Goal: Task Accomplishment & Management: Complete application form

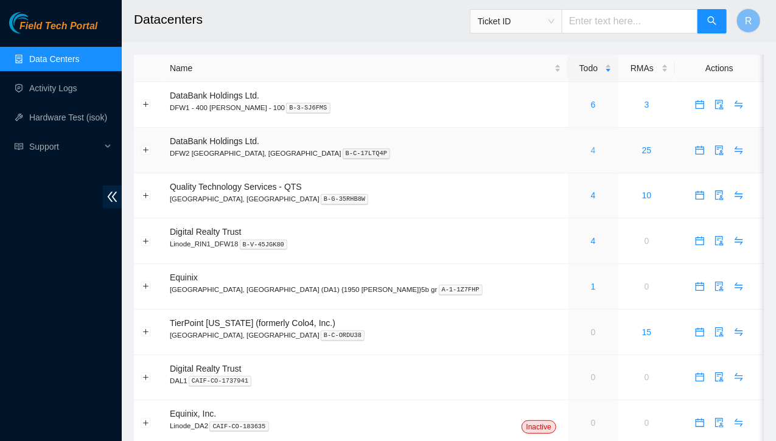
click at [591, 150] on link "4" at bounding box center [593, 150] width 5 height 10
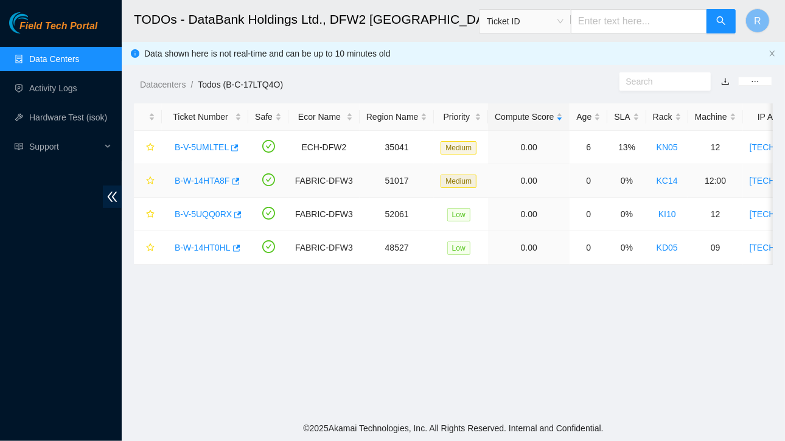
click at [223, 181] on link "B-W-14HTA8F" at bounding box center [202, 181] width 55 height 10
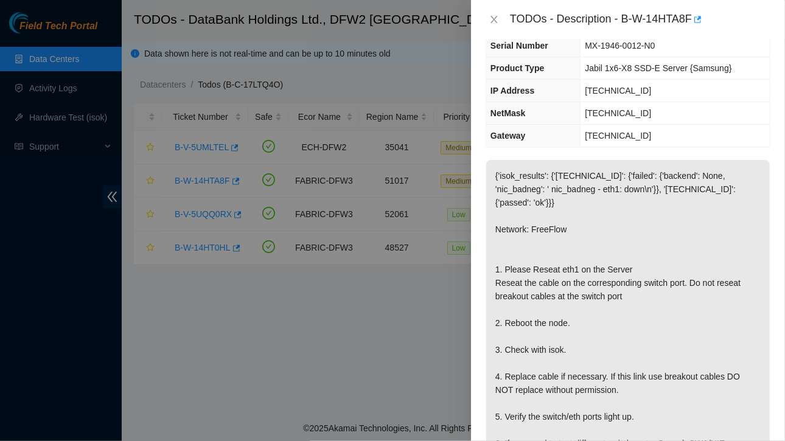
scroll to position [65, 0]
click at [493, 18] on icon "close" at bounding box center [494, 19] width 7 height 7
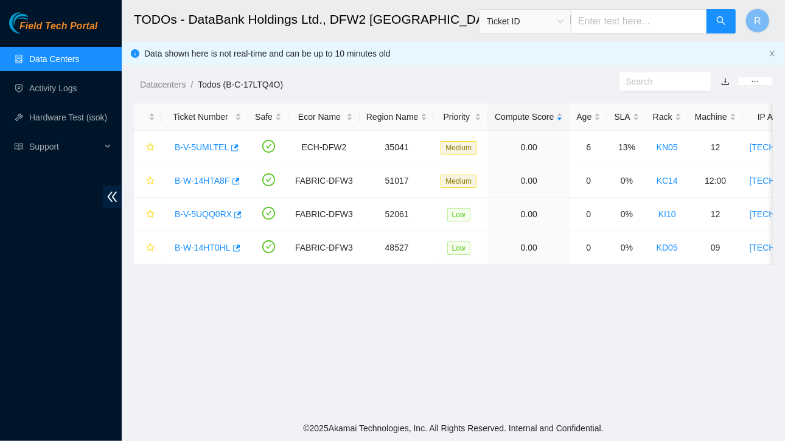
scroll to position [91, 0]
click at [211, 216] on link "B-V-5UQQ0RX" at bounding box center [203, 214] width 57 height 10
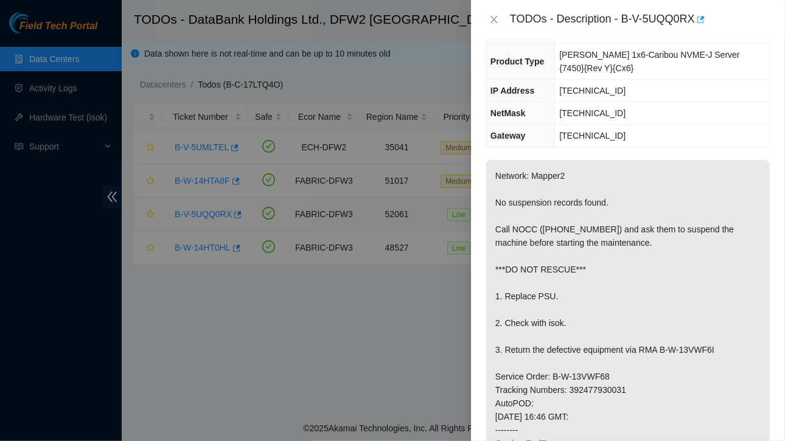
scroll to position [78, 0]
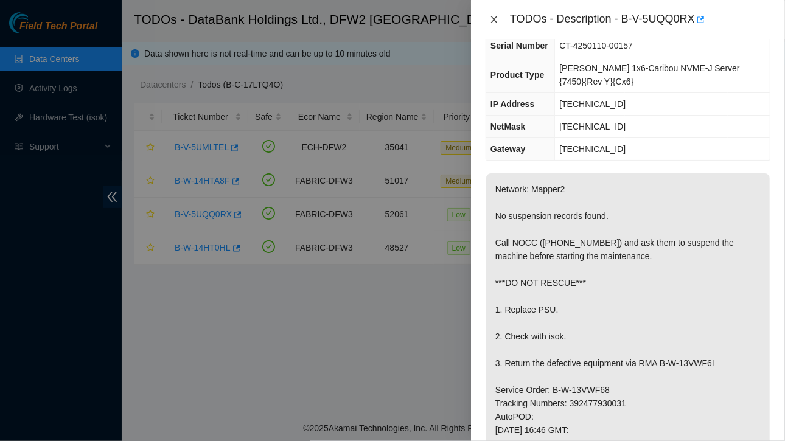
click at [495, 16] on icon "close" at bounding box center [494, 19] width 7 height 7
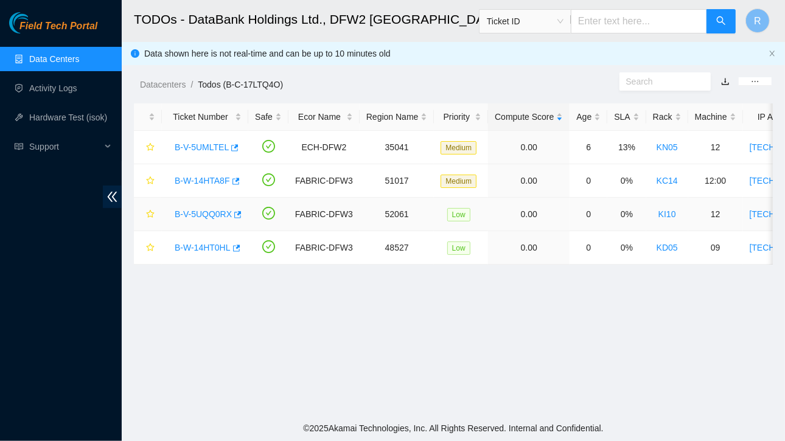
scroll to position [91, 0]
click at [214, 243] on link "B-W-14HT0HL" at bounding box center [203, 248] width 56 height 10
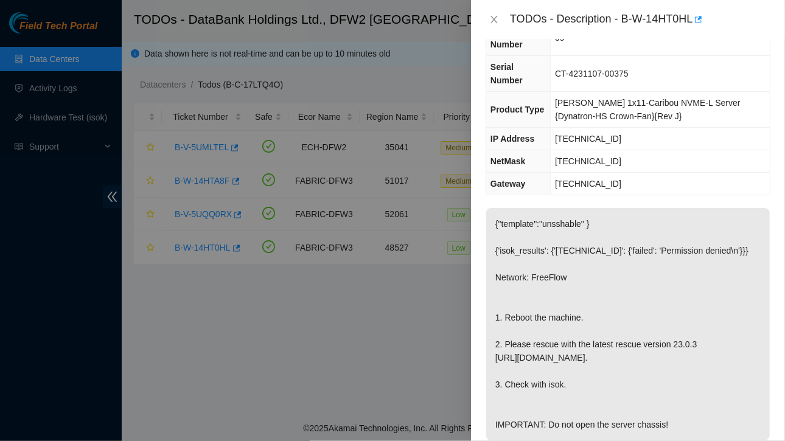
scroll to position [89, 0]
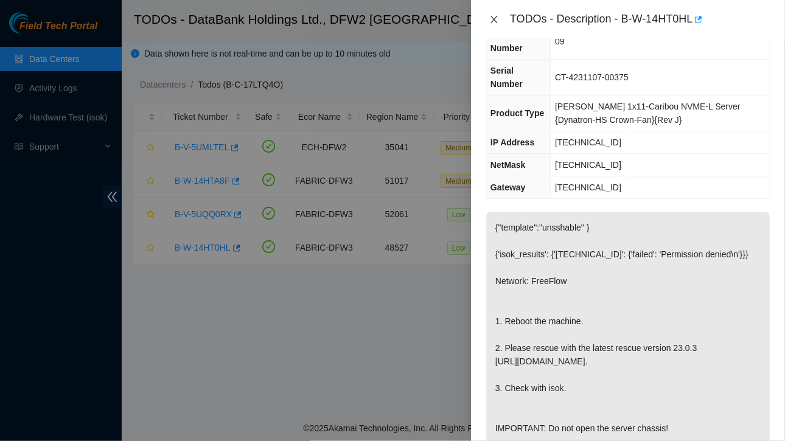
click at [494, 19] on icon "close" at bounding box center [494, 19] width 7 height 7
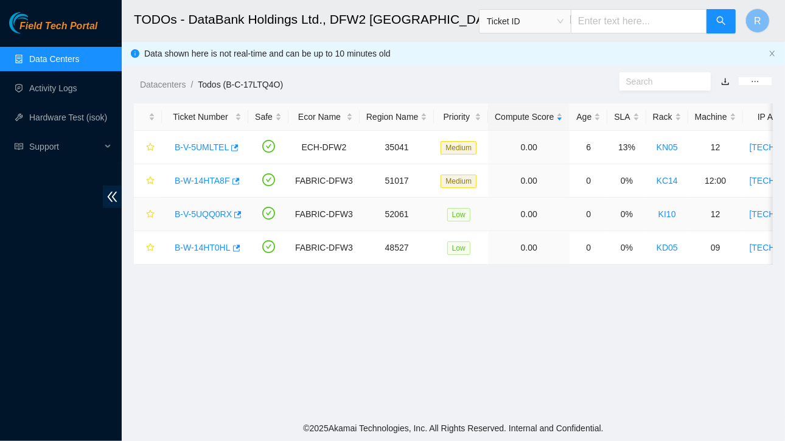
scroll to position [116, 0]
click at [215, 180] on link "B-W-14HTA8F" at bounding box center [202, 181] width 55 height 10
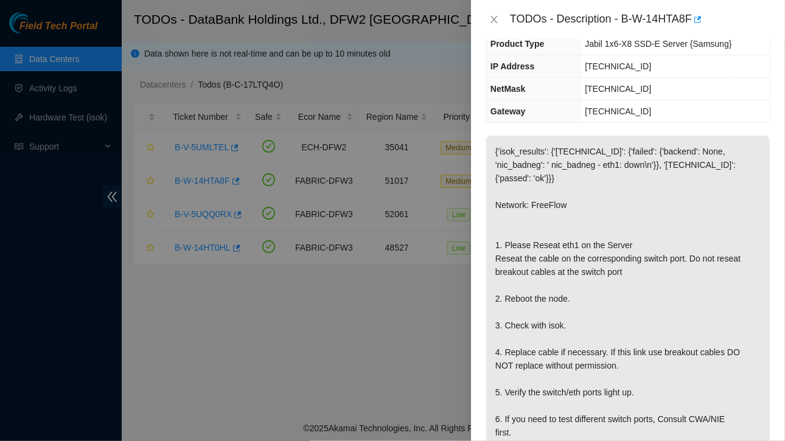
click at [52, 89] on div at bounding box center [392, 220] width 785 height 441
click at [495, 19] on icon "close" at bounding box center [494, 19] width 7 height 7
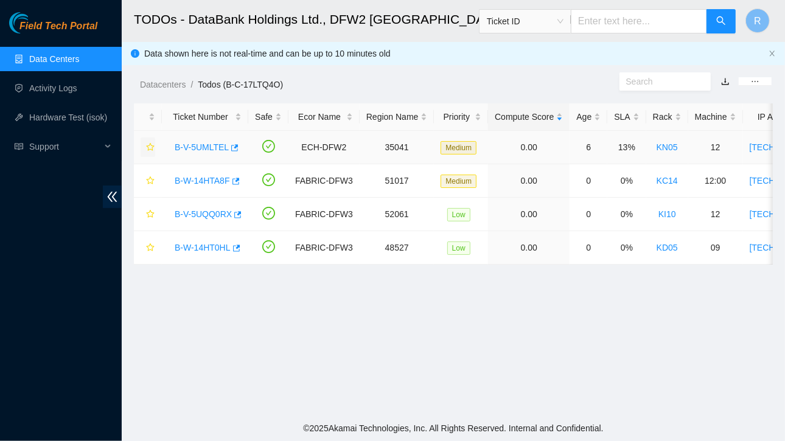
scroll to position [116, 0]
click at [58, 84] on link "Activity Logs" at bounding box center [53, 88] width 48 height 10
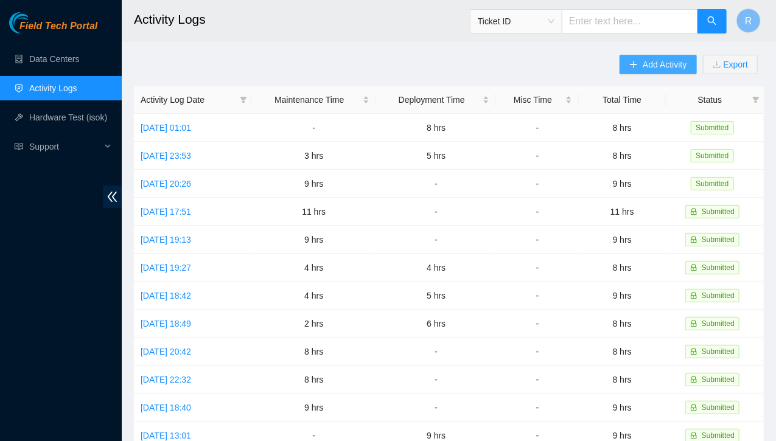
click at [642, 63] on button "Add Activity" at bounding box center [658, 64] width 77 height 19
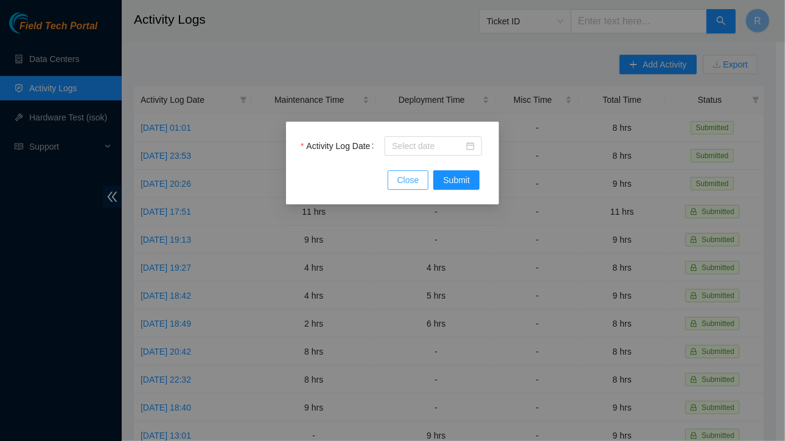
click at [413, 180] on span "Close" at bounding box center [408, 179] width 22 height 13
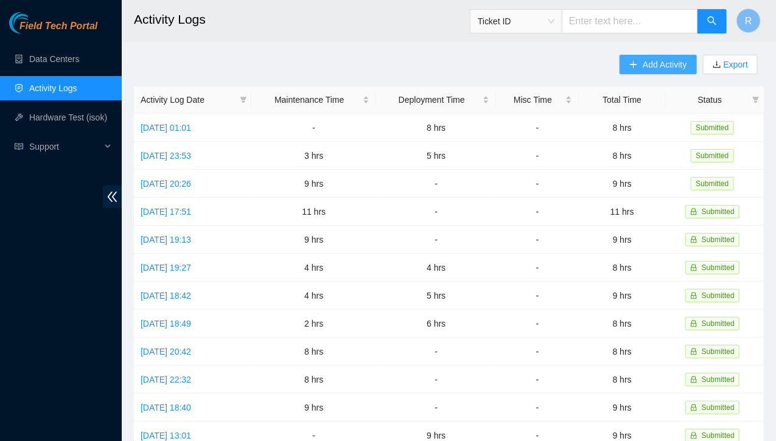
click at [656, 61] on span "Add Activity" at bounding box center [665, 64] width 44 height 13
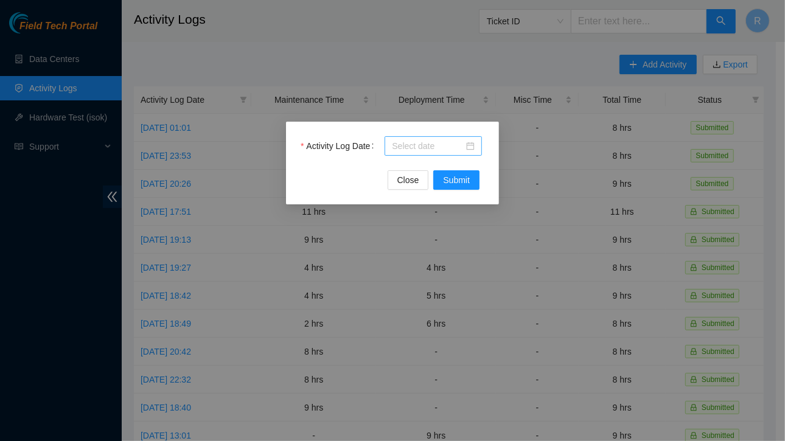
click at [416, 147] on input "Activity Log Date" at bounding box center [428, 145] width 72 height 13
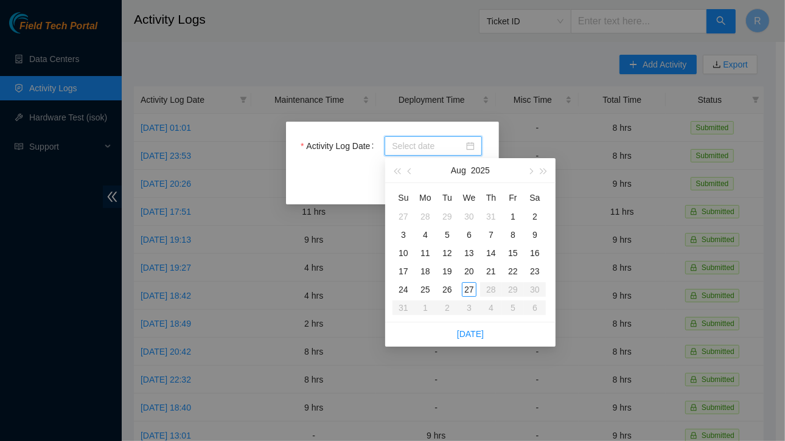
paste input "DP83579"
type input "DP83579"
click at [516, 139] on div "Activity Log Date Close Submit" at bounding box center [392, 220] width 785 height 441
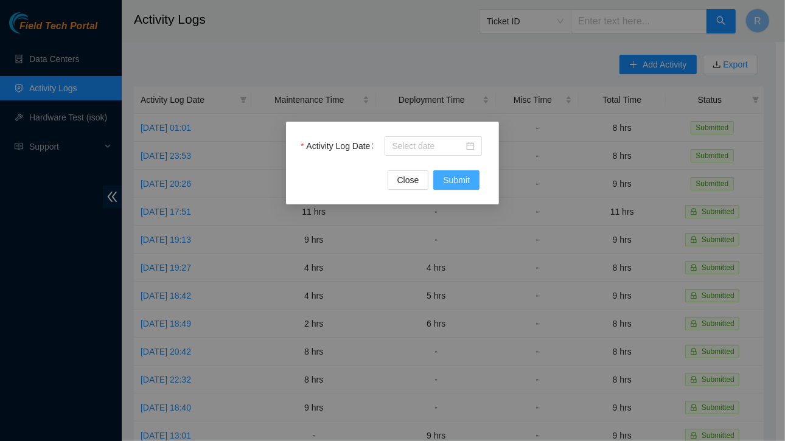
click at [459, 178] on span "Submit" at bounding box center [456, 179] width 27 height 13
click at [432, 153] on div at bounding box center [433, 145] width 97 height 19
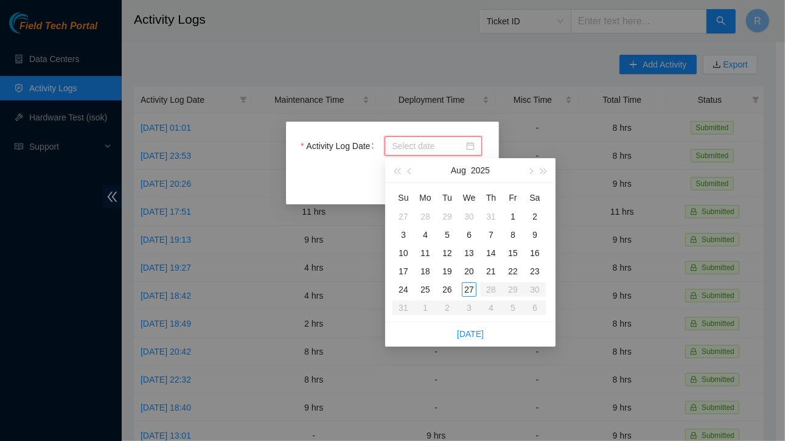
click at [422, 141] on input "Activity Log Date" at bounding box center [428, 145] width 72 height 13
paste input "DP83579"
type input "DP83579"
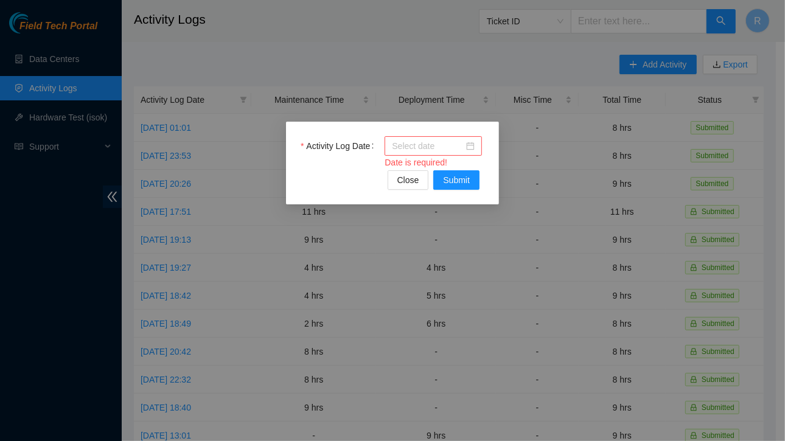
click at [536, 135] on div "Activity Log Date Date is required! Close Submit" at bounding box center [392, 220] width 785 height 441
click at [446, 152] on input "Activity Log Date" at bounding box center [428, 145] width 72 height 13
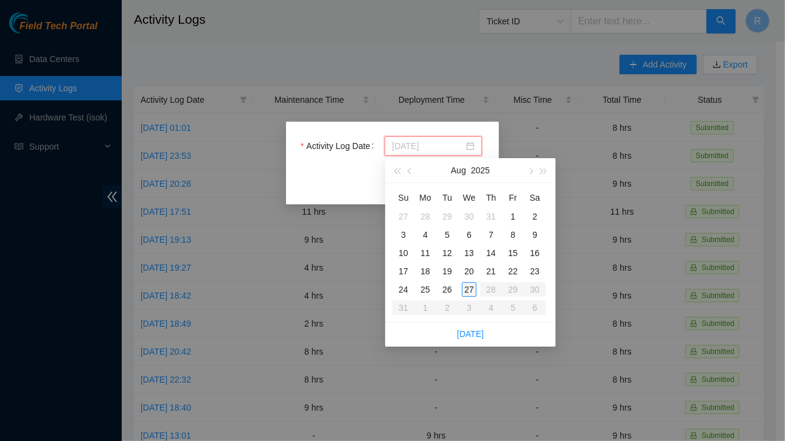
type input "[DATE]"
click at [470, 290] on div "27" at bounding box center [469, 289] width 15 height 15
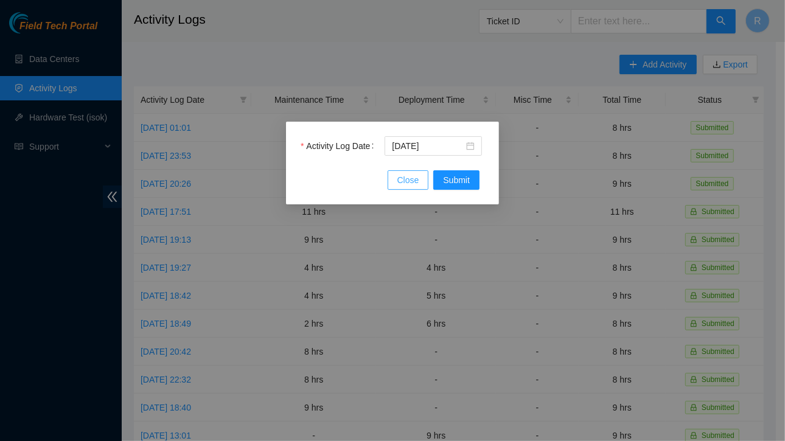
click at [420, 180] on button "Close" at bounding box center [408, 179] width 41 height 19
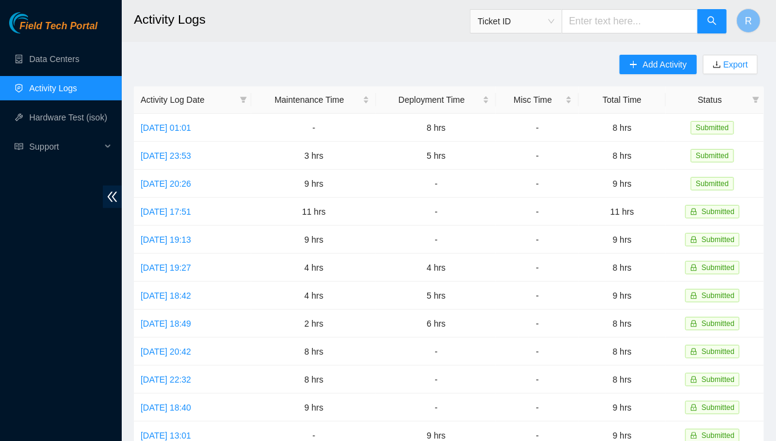
click at [486, 65] on div "Add Activity Export Activity Log Date Maintenance Time Deployment Time Misc Tim…" at bounding box center [449, 384] width 630 height 658
click at [656, 65] on span "Add Activity" at bounding box center [665, 64] width 44 height 13
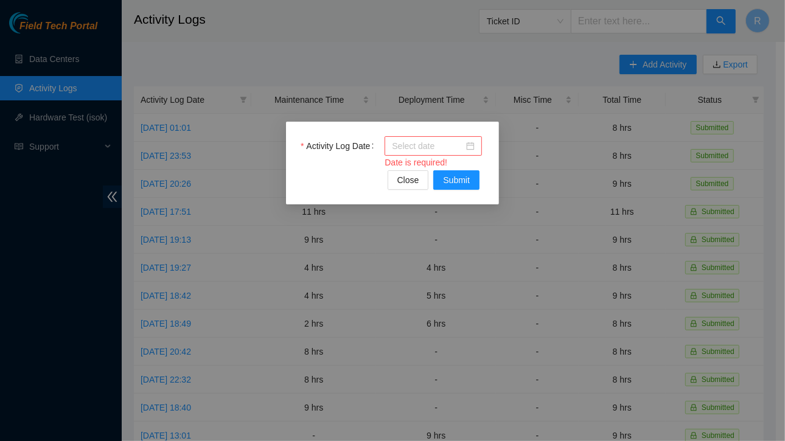
click at [470, 147] on div at bounding box center [433, 145] width 83 height 13
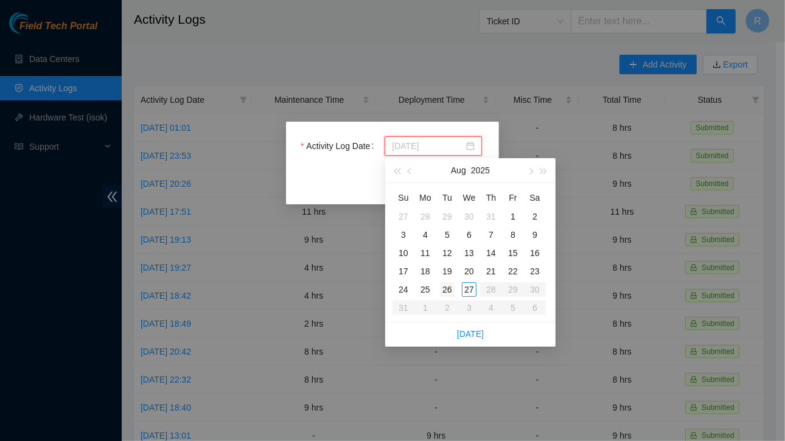
type input "[DATE]"
click at [449, 288] on div "26" at bounding box center [447, 289] width 15 height 15
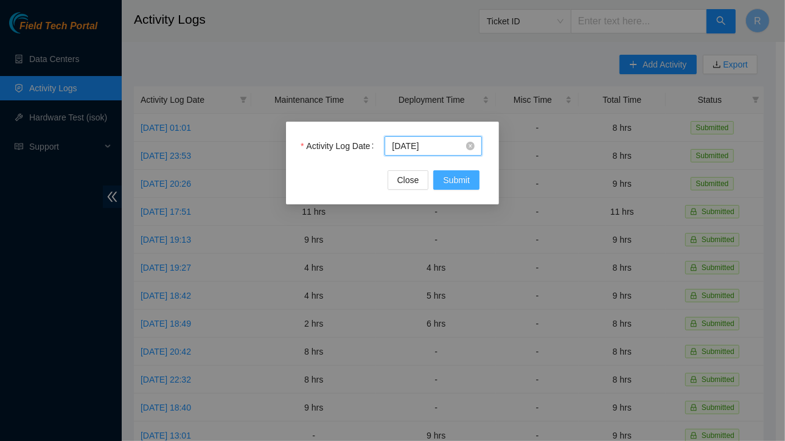
click at [456, 181] on span "Submit" at bounding box center [456, 179] width 27 height 13
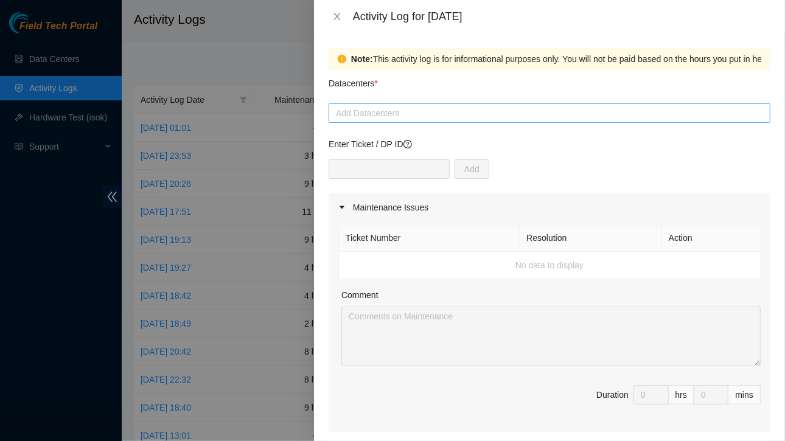
click at [422, 116] on div at bounding box center [550, 113] width 436 height 15
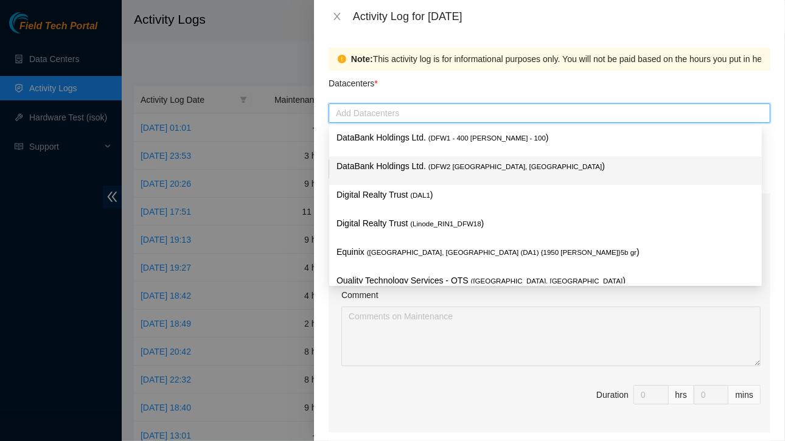
click at [422, 170] on p "DataBank Holdings Ltd. ( DFW2 [GEOGRAPHIC_DATA], [GEOGRAPHIC_DATA] )" at bounding box center [546, 166] width 418 height 14
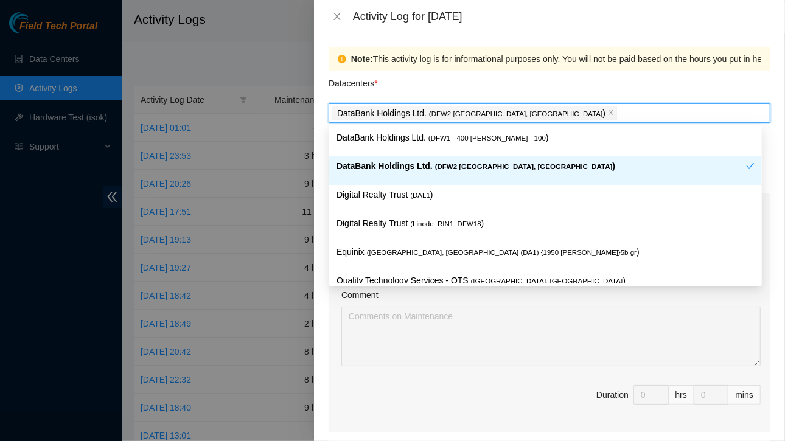
click at [439, 169] on span "( DFW2 [GEOGRAPHIC_DATA], [GEOGRAPHIC_DATA]" at bounding box center [524, 166] width 178 height 7
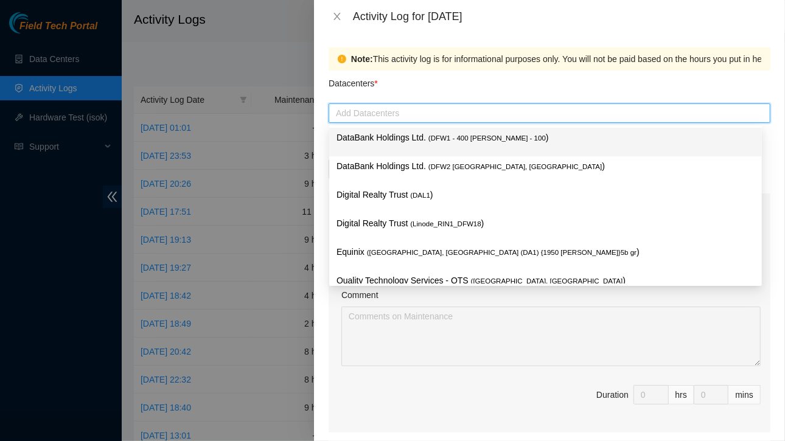
click at [456, 94] on div "Datacenters *" at bounding box center [550, 87] width 442 height 33
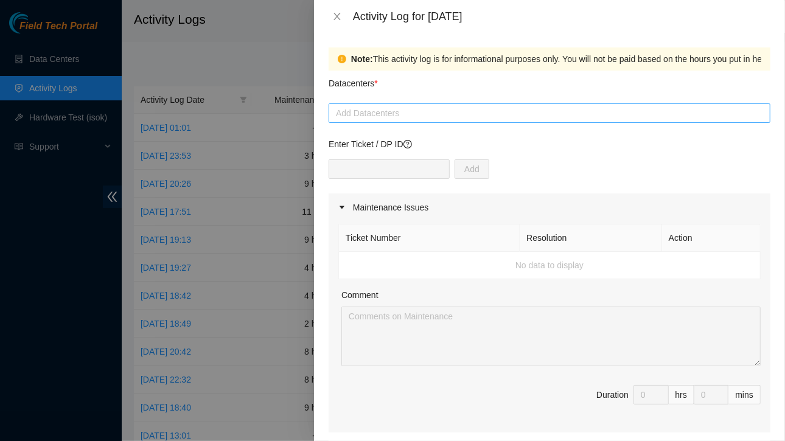
click at [411, 120] on div at bounding box center [550, 113] width 436 height 15
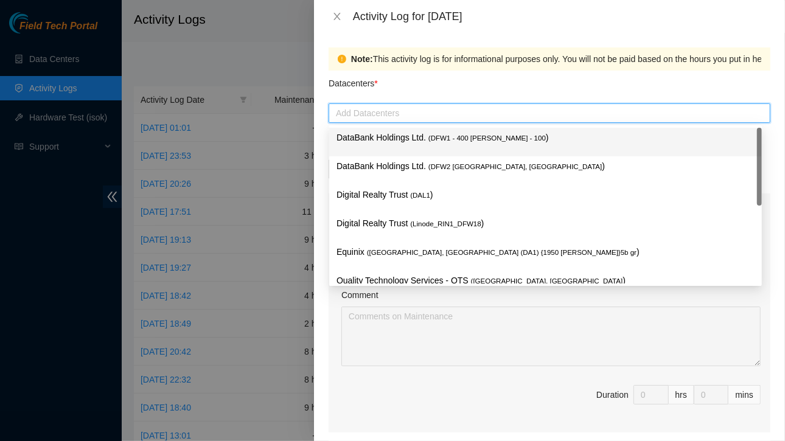
type input "R"
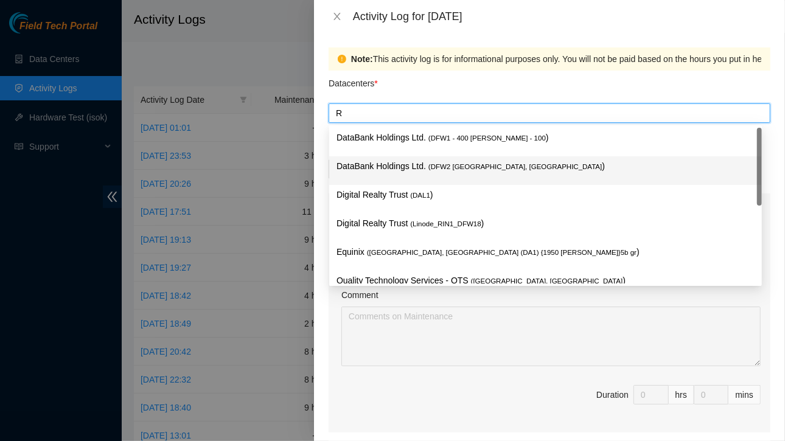
click at [407, 169] on p "DataBank Holdings Ltd. ( DFW2 [GEOGRAPHIC_DATA], [GEOGRAPHIC_DATA] )" at bounding box center [546, 166] width 418 height 14
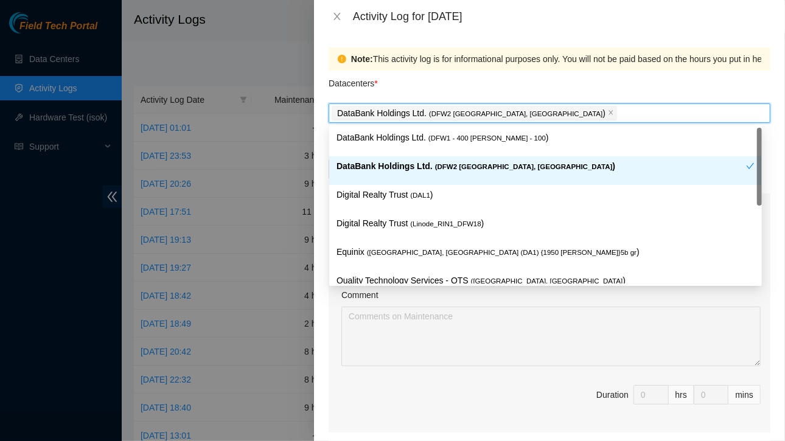
click at [313, 166] on div at bounding box center [392, 220] width 785 height 441
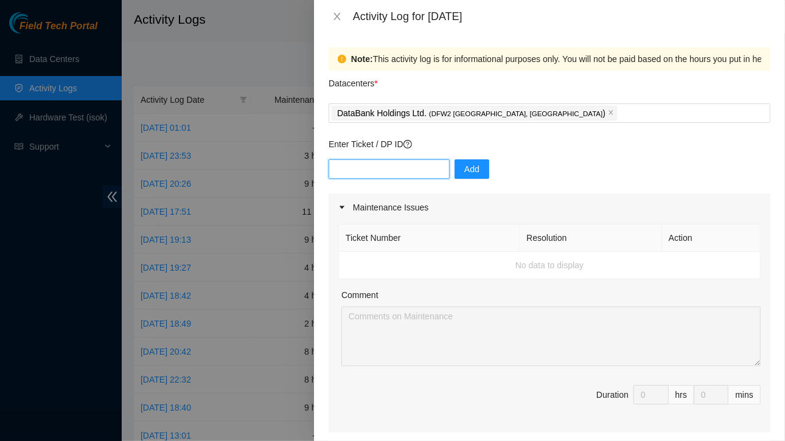
click at [400, 167] on input "text" at bounding box center [389, 168] width 121 height 19
paste input "DP83579"
type input "DP83579"
click at [464, 171] on span "Add" at bounding box center [471, 169] width 15 height 13
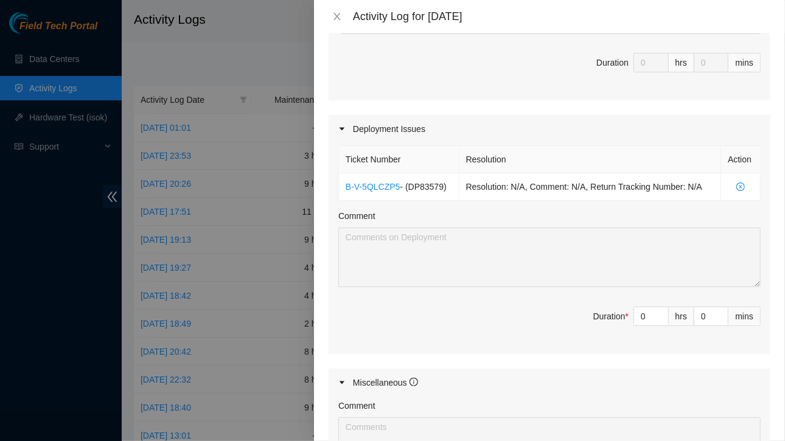
scroll to position [375, 0]
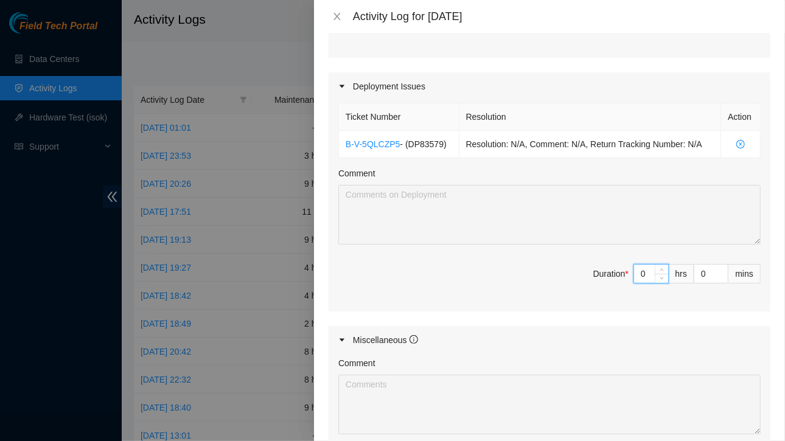
click at [641, 272] on input "0" at bounding box center [651, 274] width 34 height 18
type input "8"
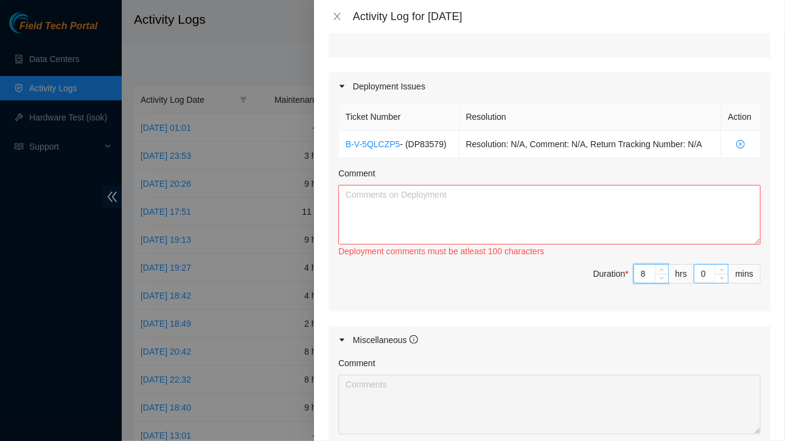
type input "8"
click at [704, 271] on input "0" at bounding box center [710, 274] width 33 height 18
type input "3"
type input "30"
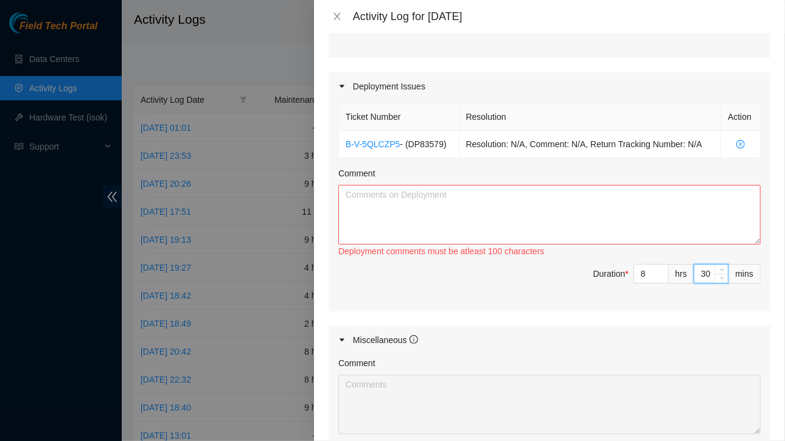
type input "30"
click at [606, 226] on textarea "Comment" at bounding box center [549, 215] width 422 height 60
click at [440, 210] on textarea "Comment" at bounding box center [549, 215] width 422 height 60
paste textarea "LO Ipsu | DO35595 - SITAME-CON0: Adip elitse(d) Eiusm Tempor Incid: UTLABO-ETD5…"
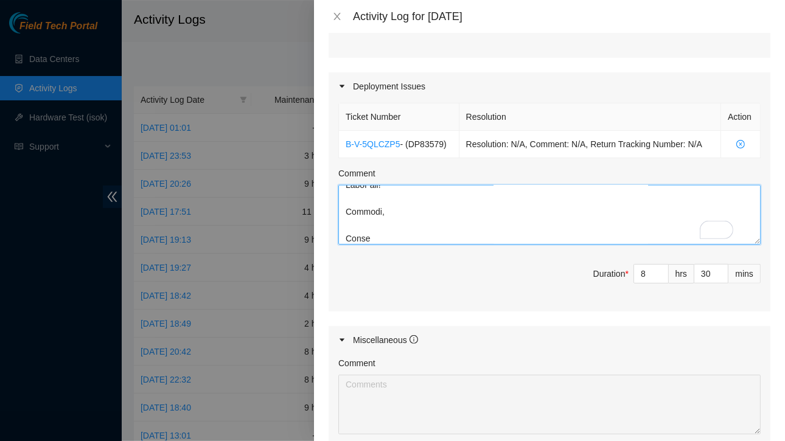
scroll to position [7964, 0]
click at [440, 210] on textarea "Comment" at bounding box center [549, 215] width 422 height 60
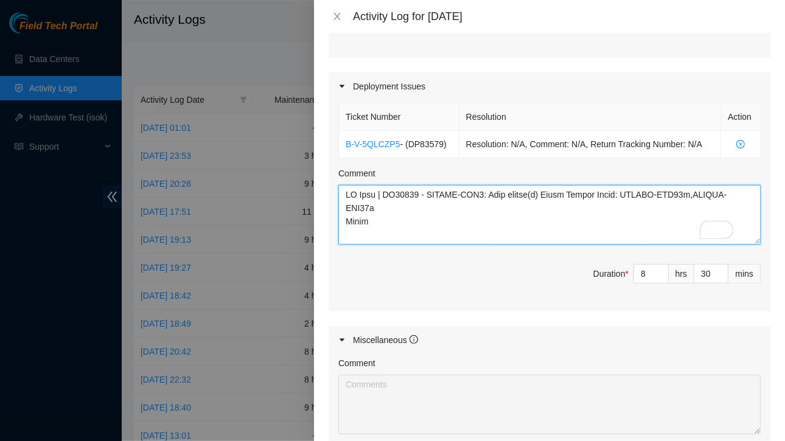
click at [382, 194] on textarea "Comment" at bounding box center [549, 215] width 422 height 60
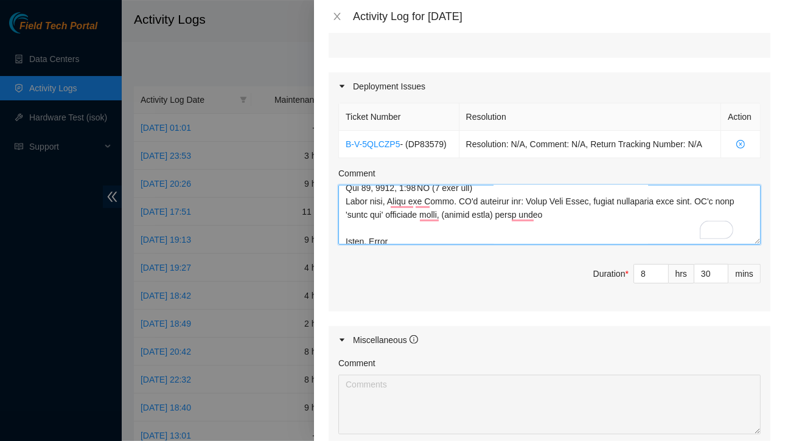
drag, startPoint x: 346, startPoint y: 202, endPoint x: 406, endPoint y: 233, distance: 67.8
click at [406, 233] on textarea "Comment" at bounding box center [549, 215] width 422 height 60
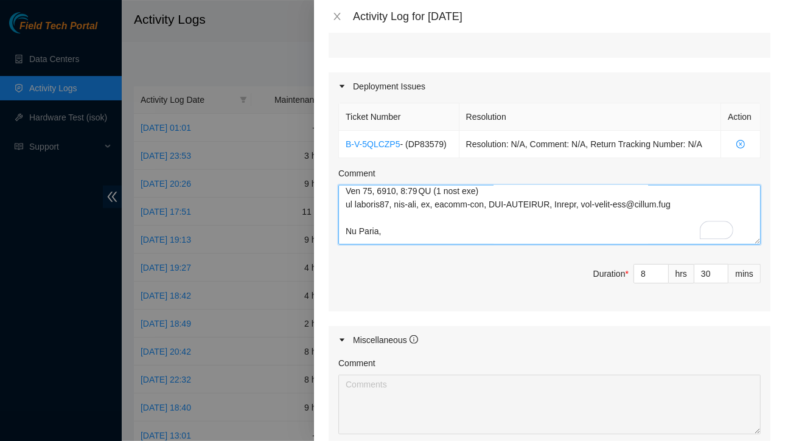
click at [346, 203] on textarea "Comment" at bounding box center [549, 215] width 422 height 60
drag, startPoint x: 346, startPoint y: 191, endPoint x: 506, endPoint y: 211, distance: 161.9
click at [506, 211] on textarea "Comment" at bounding box center [549, 215] width 422 height 60
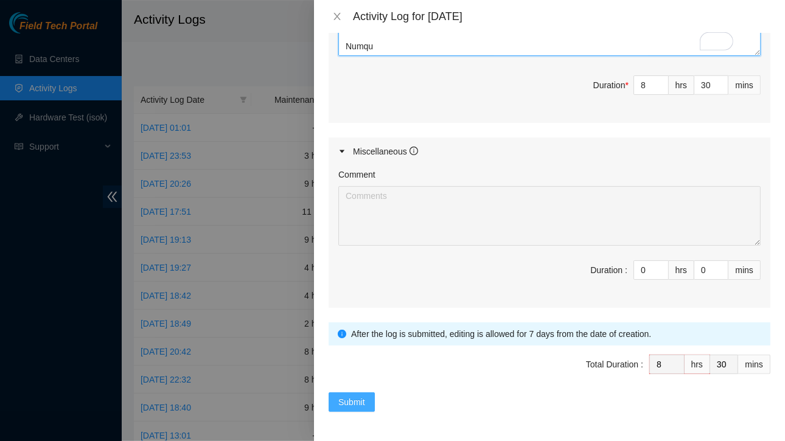
type textarea "DP83579 - FABRIC-DFW3: Make region(s) Large Region Ready: FABRIC-DFW31p,FABRIC-…"
click at [346, 396] on span "Submit" at bounding box center [351, 402] width 27 height 13
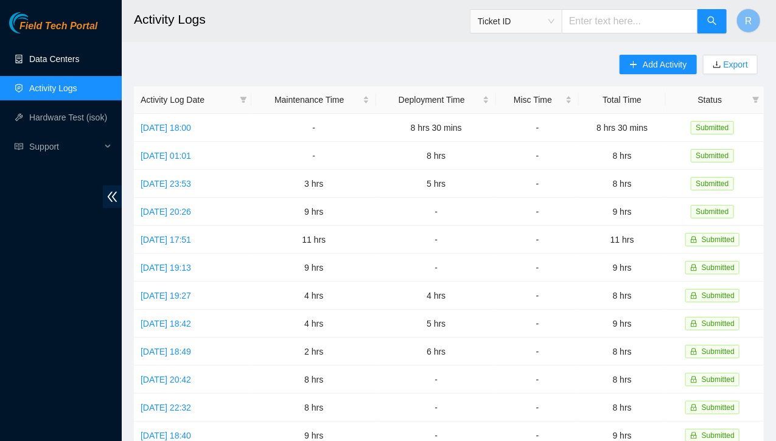
click at [60, 57] on link "Data Centers" at bounding box center [54, 59] width 50 height 10
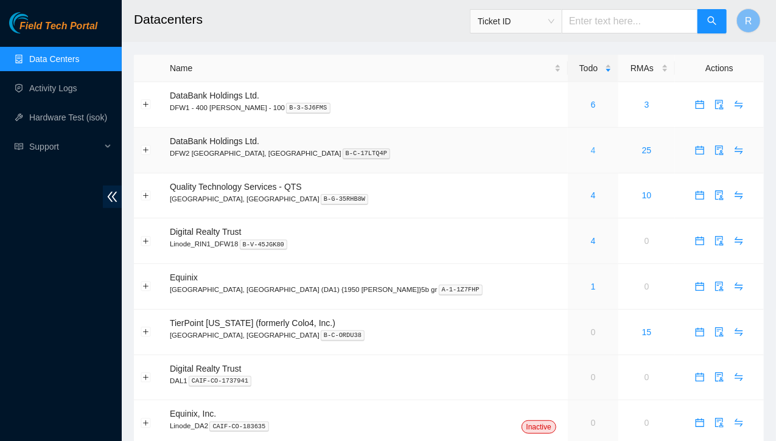
click at [591, 153] on link "4" at bounding box center [593, 150] width 5 height 10
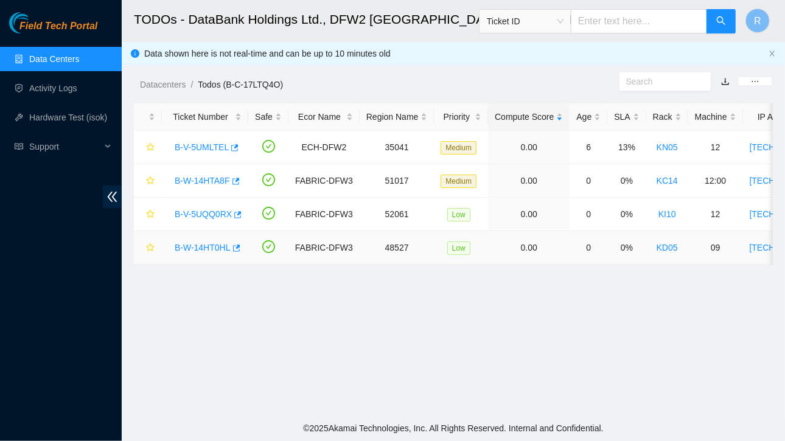
click at [215, 248] on link "B-W-14HT0HL" at bounding box center [203, 248] width 56 height 10
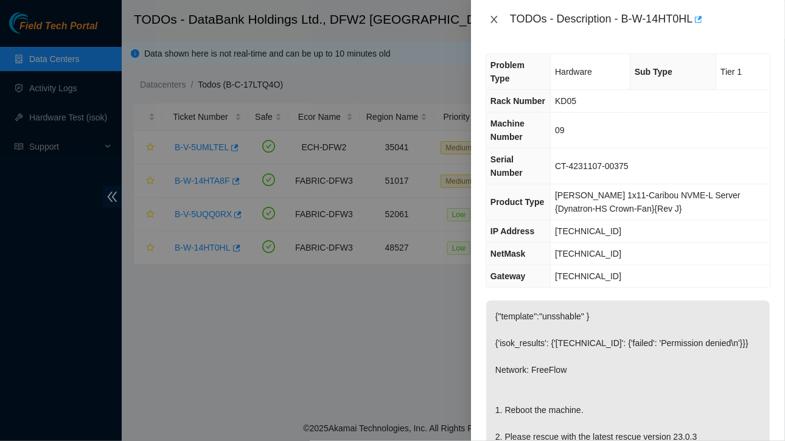
click at [495, 19] on icon "close" at bounding box center [494, 19] width 7 height 7
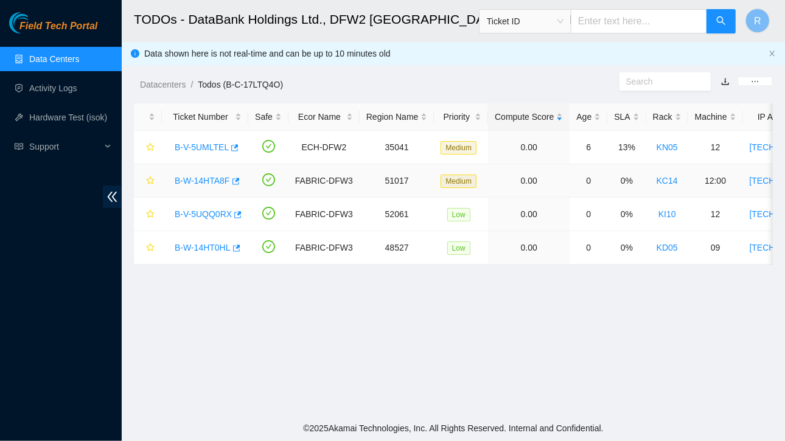
click at [205, 181] on link "B-W-14HTA8F" at bounding box center [202, 181] width 55 height 10
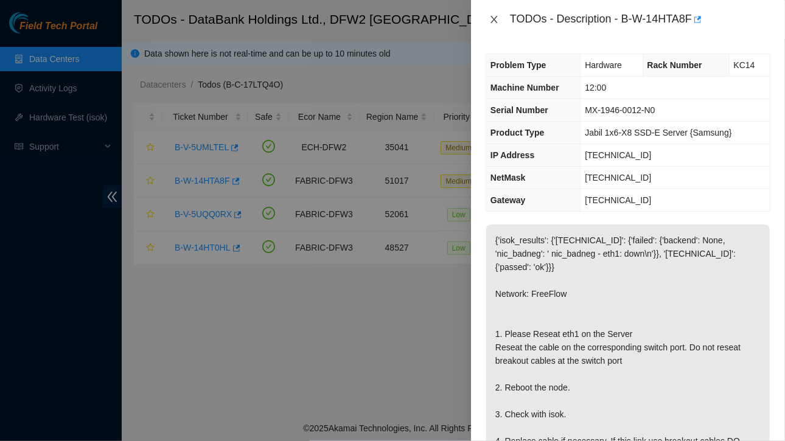
click at [494, 23] on icon "close" at bounding box center [494, 20] width 10 height 10
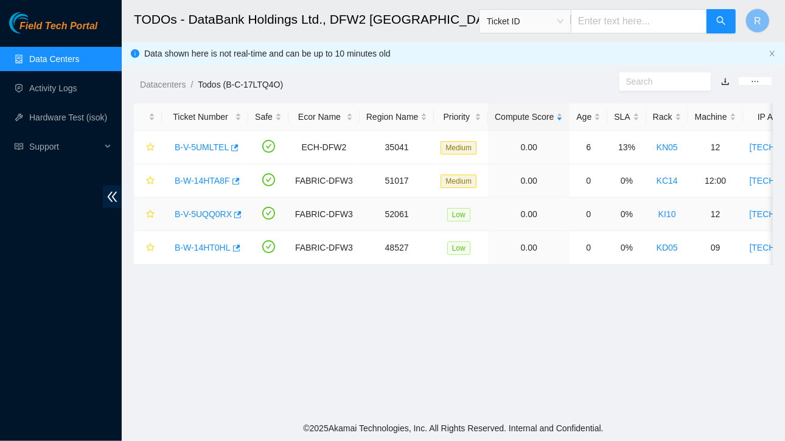
click at [211, 213] on link "B-V-5UQQ0RX" at bounding box center [203, 214] width 57 height 10
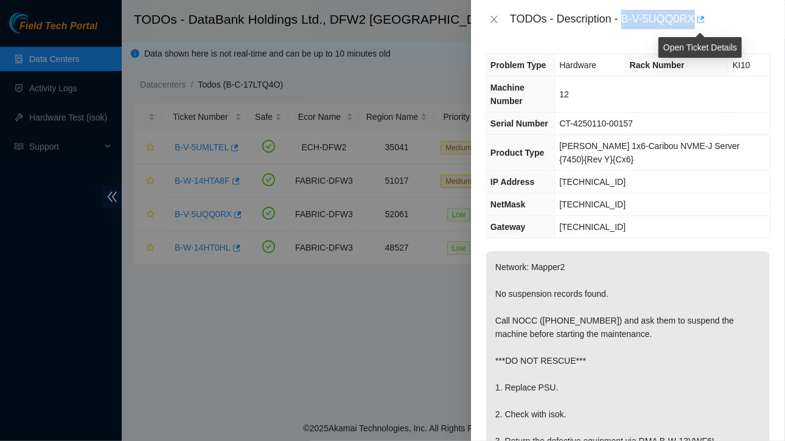
drag, startPoint x: 623, startPoint y: 18, endPoint x: 697, endPoint y: 16, distance: 73.7
click at [697, 16] on div "TODOs - Description - B-V-5UQQ0RX" at bounding box center [640, 19] width 261 height 19
copy div "B-V-5UQQ0RX"
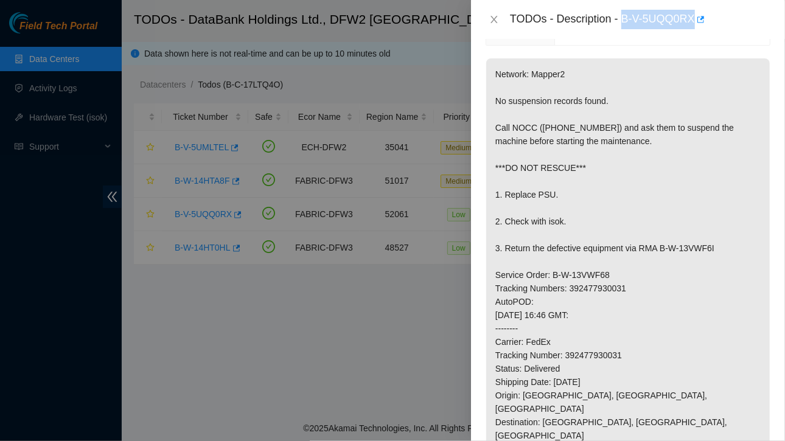
scroll to position [239, 0]
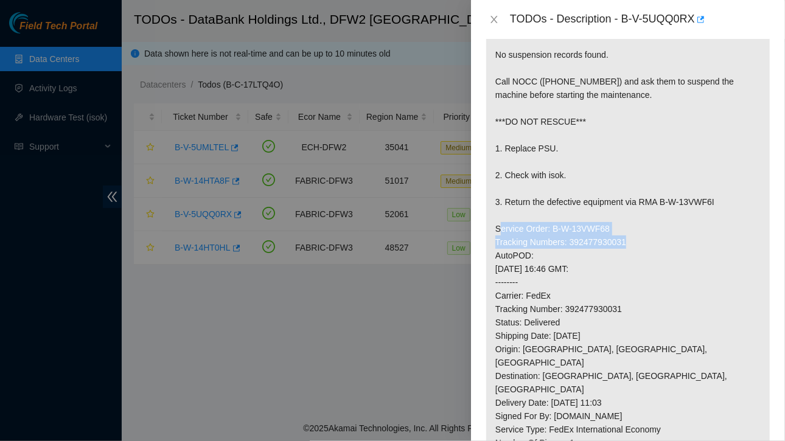
drag, startPoint x: 494, startPoint y: 225, endPoint x: 629, endPoint y: 236, distance: 134.9
click at [629, 236] on p "Network: Mapper2 No suspension records found. Call NOCC ([PHONE_NUMBER]) and as…" at bounding box center [628, 315] width 284 height 607
copy p "Service Order: B-W-13VWF68 Tracking Numbers: 392477930031"
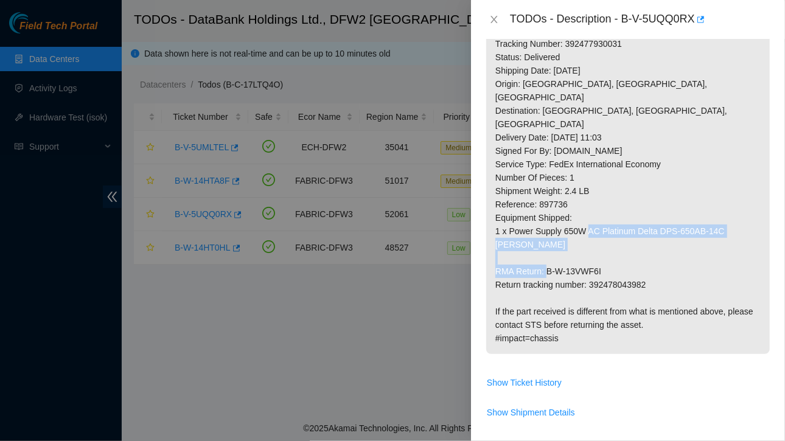
drag, startPoint x: 495, startPoint y: 229, endPoint x: 656, endPoint y: 241, distance: 160.5
click at [656, 241] on p "Network: Mapper2 No suspension records found. Call NOCC ([PHONE_NUMBER]) and as…" at bounding box center [628, 50] width 284 height 607
copy p "RMA Return: B-W-13VWF6I Return tracking number: 392478043982"
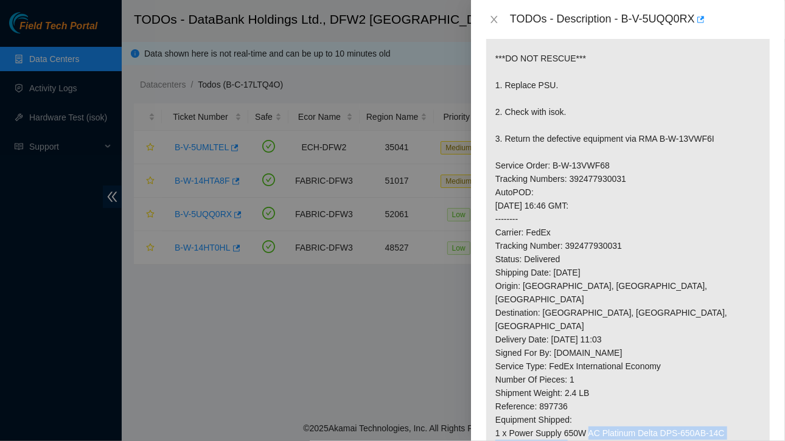
scroll to position [302, 0]
click at [497, 14] on button "Close" at bounding box center [494, 20] width 17 height 12
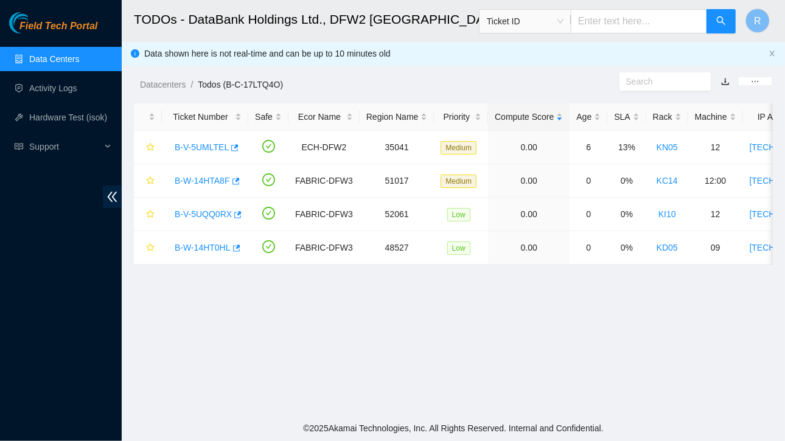
scroll to position [315, 0]
click at [212, 180] on link "B-W-14HTA8F" at bounding box center [202, 181] width 55 height 10
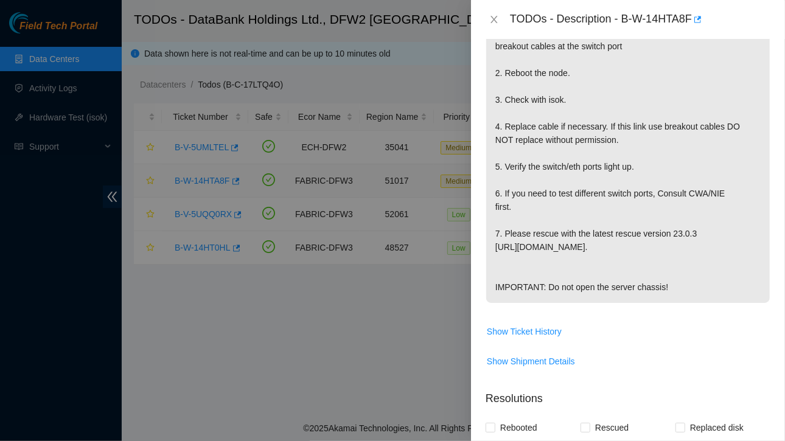
scroll to position [275, 0]
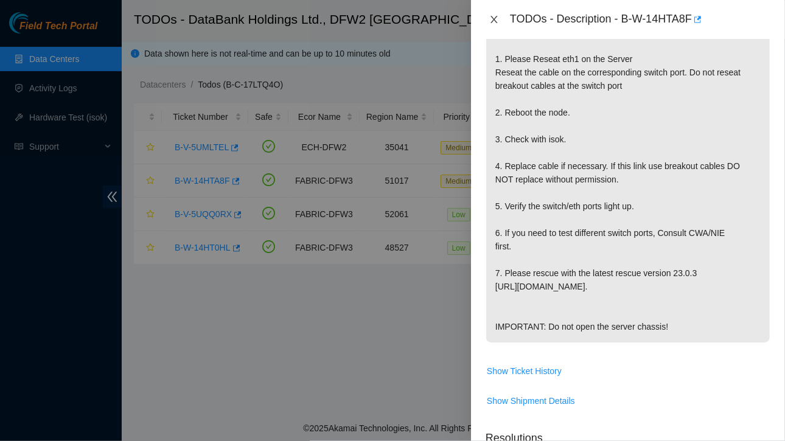
click at [498, 18] on icon "close" at bounding box center [494, 20] width 10 height 10
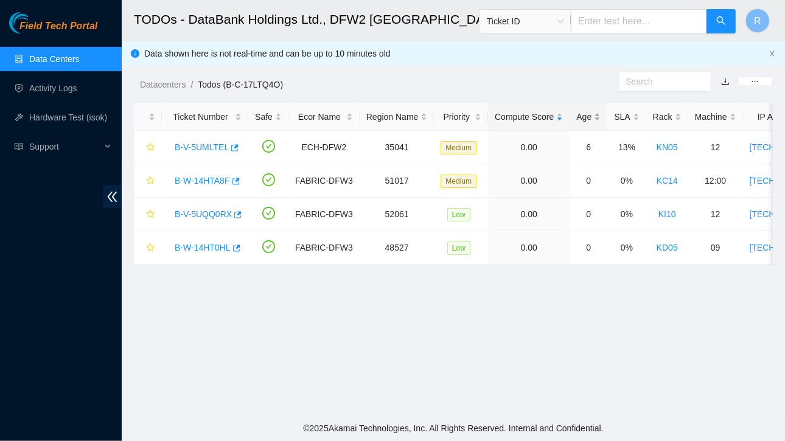
scroll to position [315, 0]
click at [208, 183] on link "B-W-14HTA8F" at bounding box center [202, 181] width 55 height 10
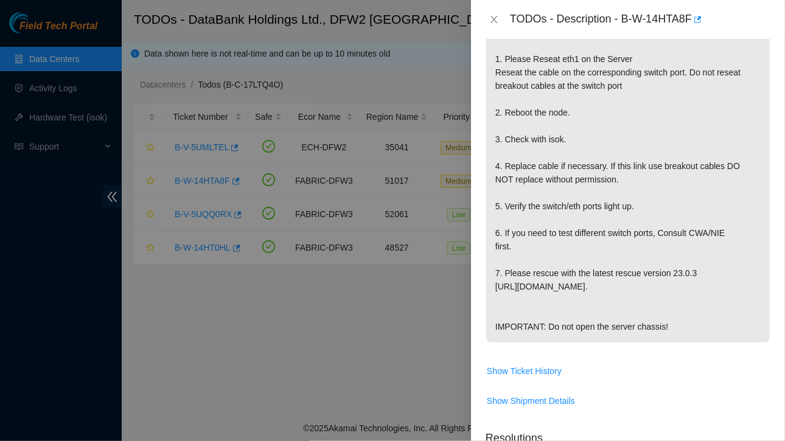
scroll to position [663, 0]
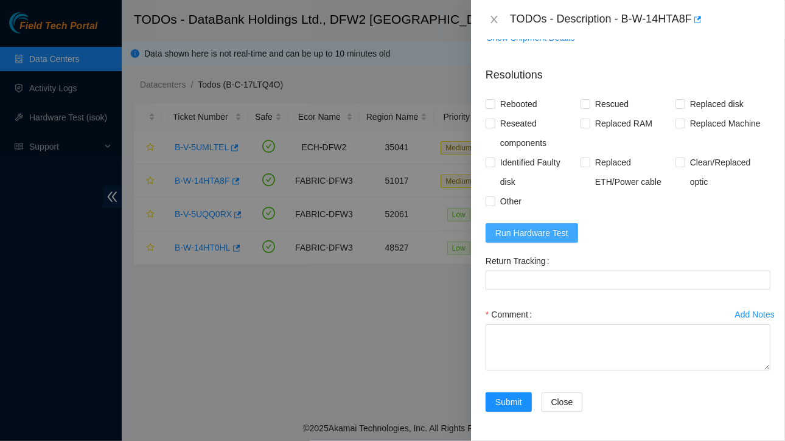
click at [525, 229] on span "Run Hardware Test" at bounding box center [531, 232] width 73 height 13
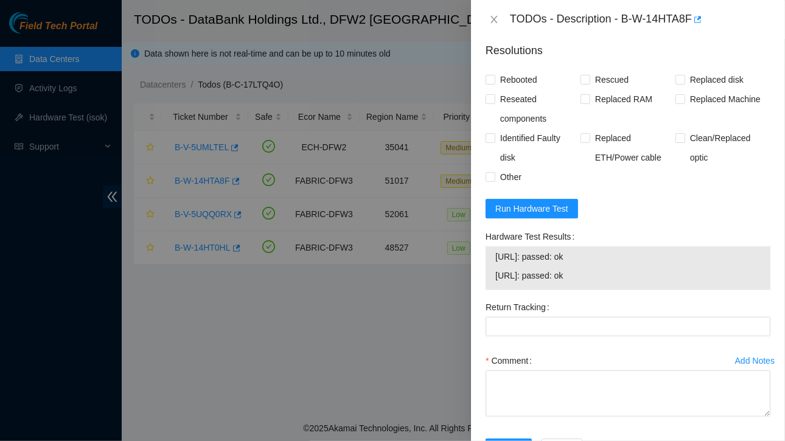
scroll to position [733, 0]
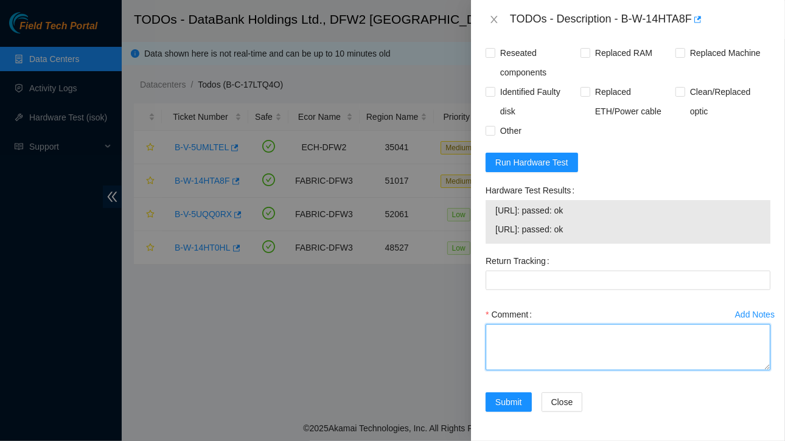
click at [528, 341] on textarea "Comment" at bounding box center [628, 347] width 285 height 46
click at [624, 332] on textarea "eTH Cable was loosely connected" at bounding box center [628, 347] width 285 height 46
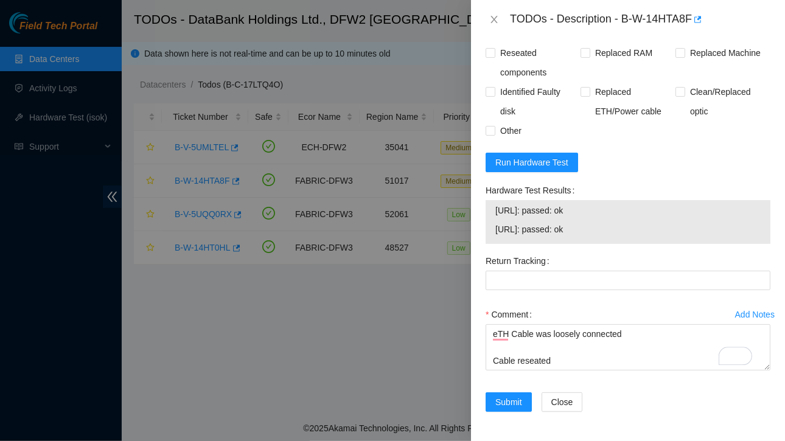
drag, startPoint x: 496, startPoint y: 208, endPoint x: 584, endPoint y: 234, distance: 91.6
click at [584, 234] on tbody "[URL]: passed: ok [URL]: passed: ok" at bounding box center [628, 222] width 267 height 38
copy tbody "[URL]: passed: ok [URL]: passed: ok"
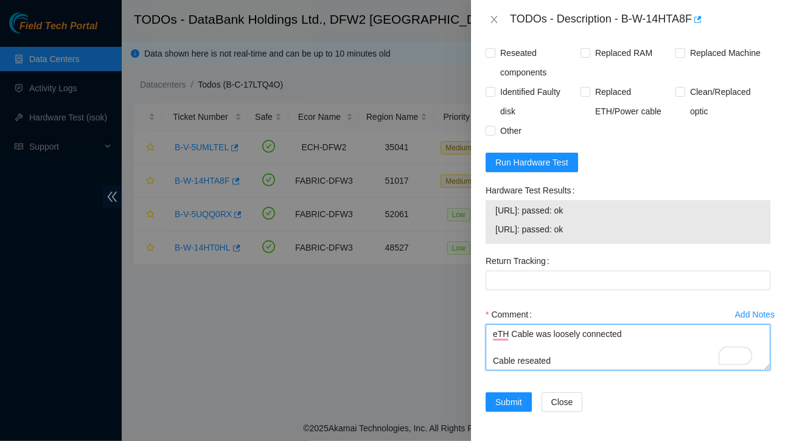
click at [559, 362] on textarea "eTH Cable was loosely connected Cable reseated" at bounding box center [628, 347] width 285 height 46
paste textarea "[URL]: passed: ok [URL]: passed: ok"
type textarea "eTH Cable was loosely connected Cable reseated [URL]: passed: ok [URL]: passed:…"
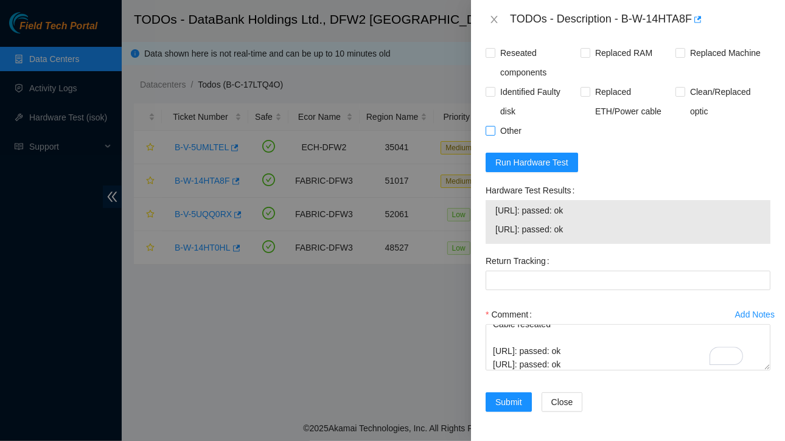
click at [492, 133] on input "Other" at bounding box center [490, 130] width 9 height 9
checkbox input "true"
click at [503, 402] on span "Submit" at bounding box center [508, 402] width 27 height 13
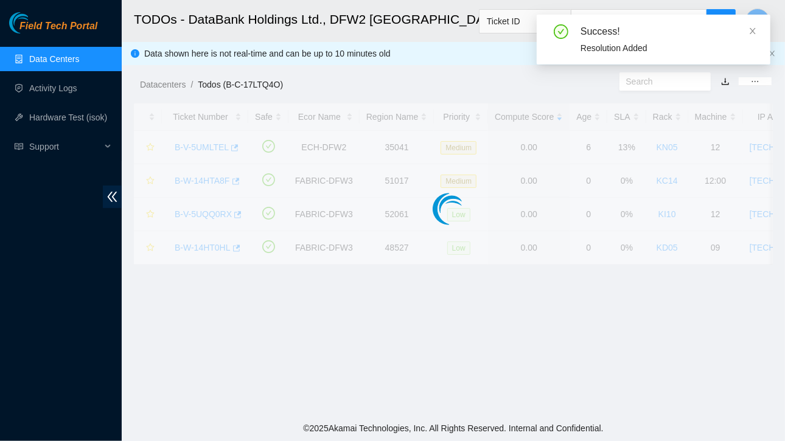
scroll to position [315, 0]
